Goal: Information Seeking & Learning: Learn about a topic

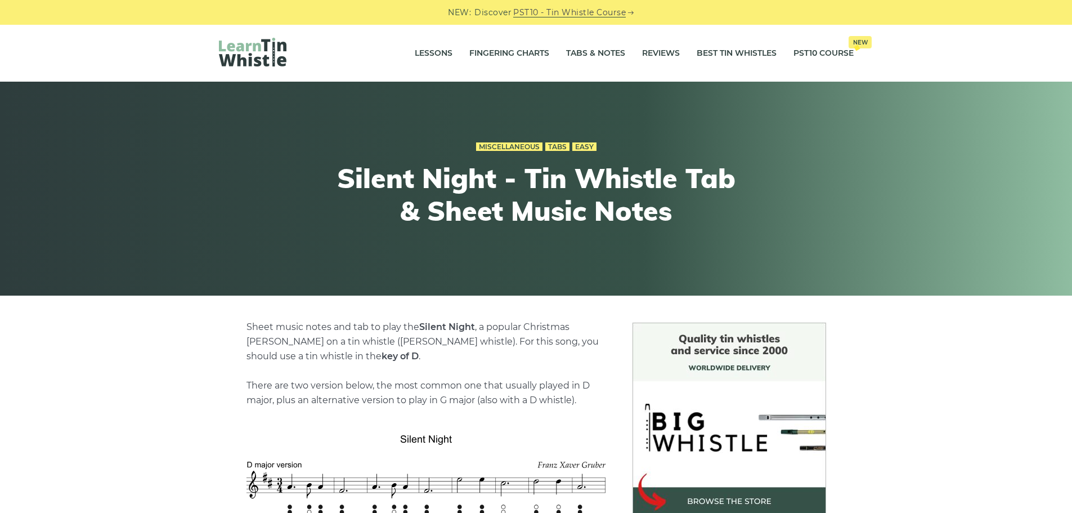
scroll to position [394, 0]
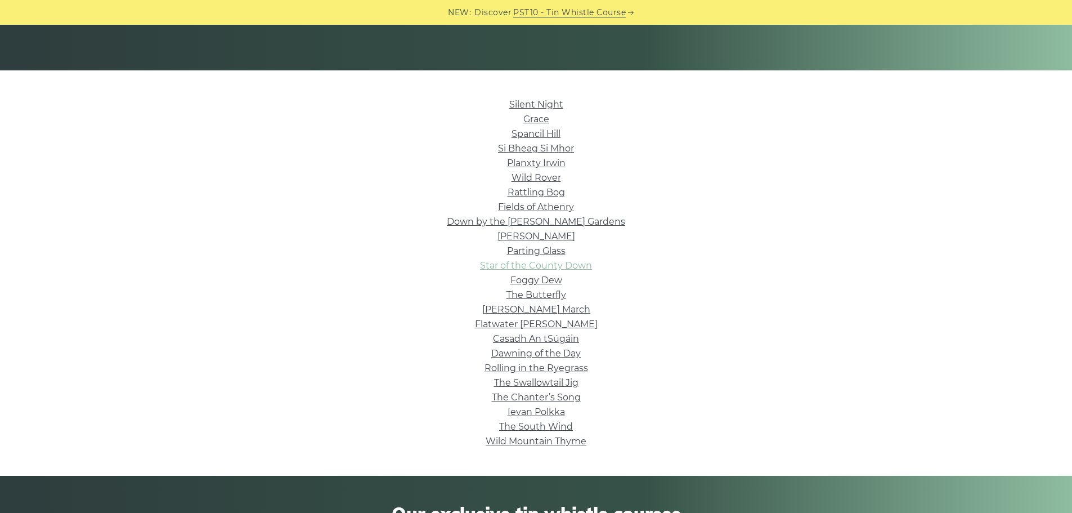
click at [547, 267] on link "Star of the County Down" at bounding box center [536, 265] width 112 height 11
click at [532, 206] on link "Fields of Athenry" at bounding box center [536, 206] width 76 height 11
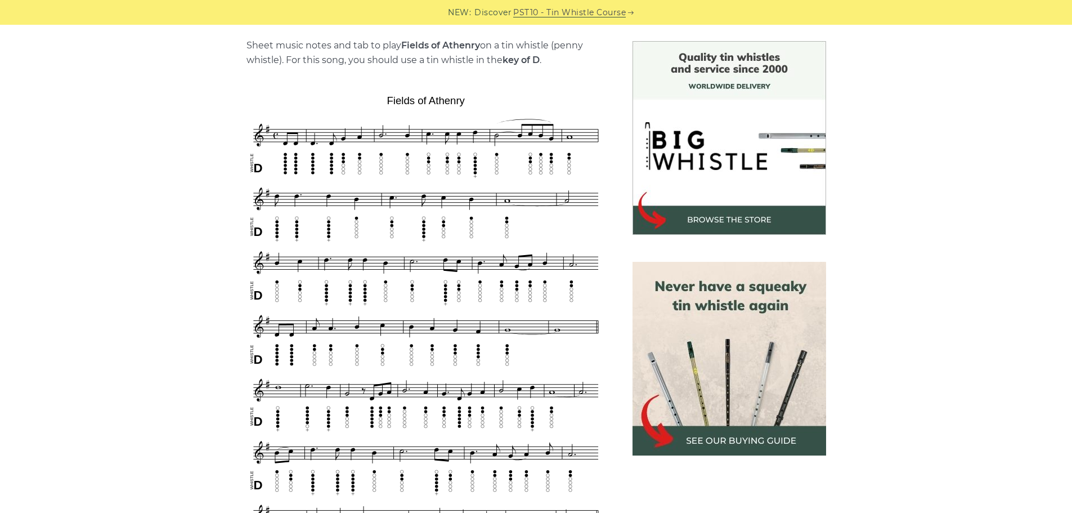
scroll to position [338, 0]
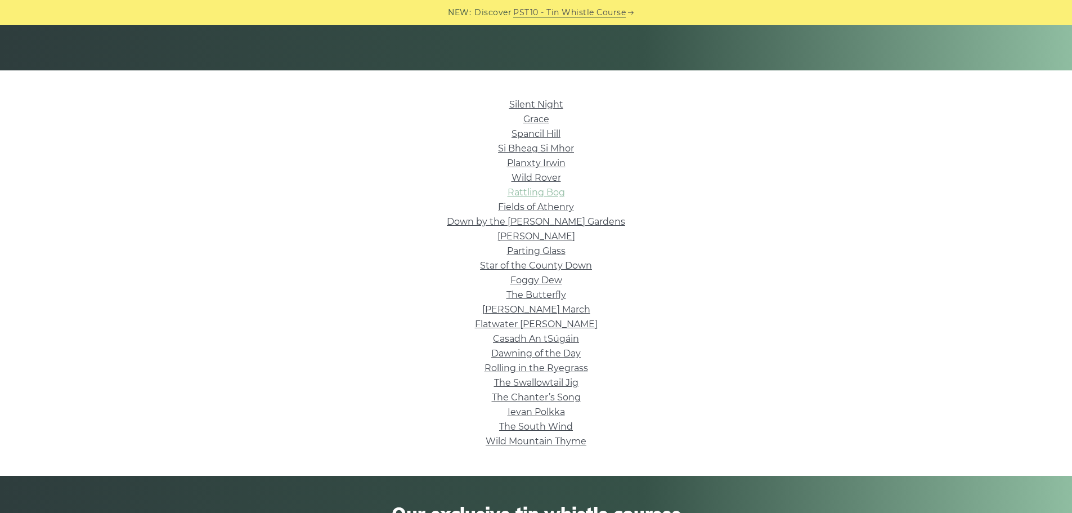
click at [556, 188] on link "Rattling Bog" at bounding box center [535, 192] width 57 height 11
